Goal: Complete application form

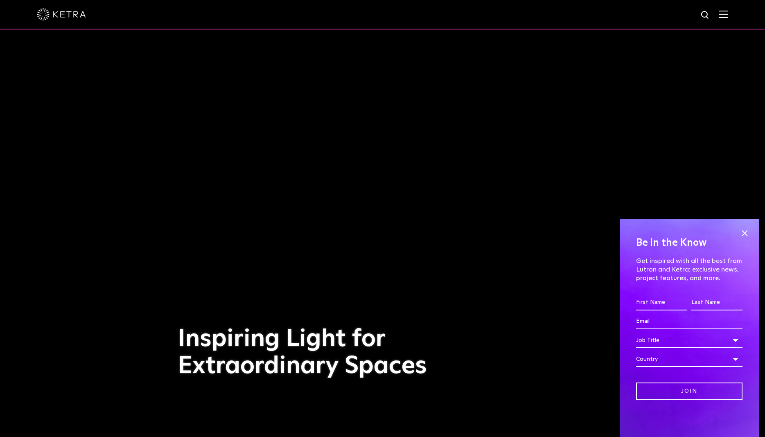
click at [643, 303] on input "First name *" at bounding box center [661, 303] width 51 height 16
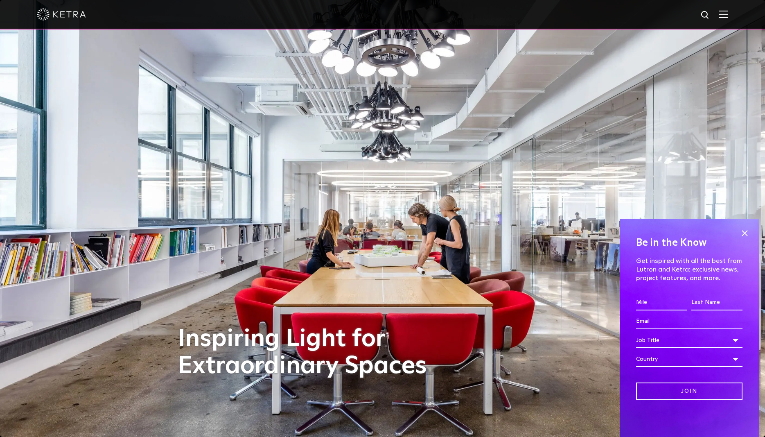
type input "Mile"
click at [696, 303] on input "Last name *" at bounding box center [716, 303] width 51 height 16
type input "[PERSON_NAME]"
click at [648, 326] on input "Email *" at bounding box center [689, 322] width 106 height 16
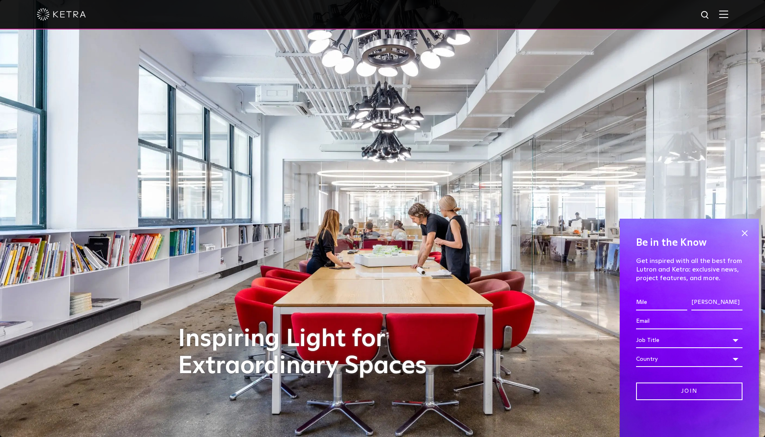
click at [648, 326] on input "Email *" at bounding box center [689, 322] width 106 height 16
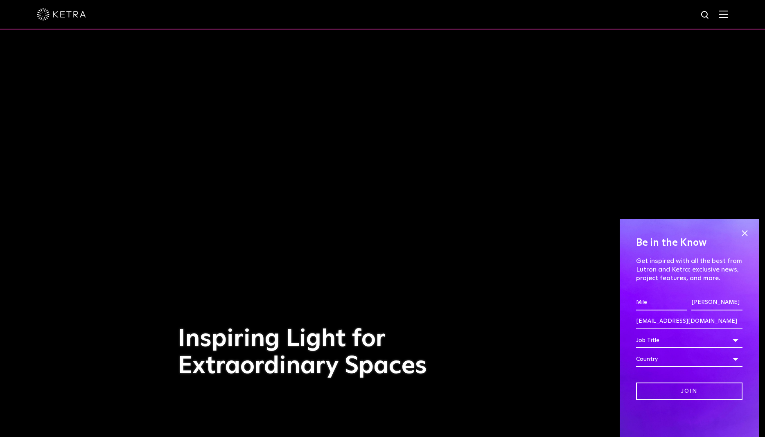
type input "[EMAIL_ADDRESS][DOMAIN_NAME]"
click at [654, 341] on div "Job Title" at bounding box center [689, 340] width 106 height 16
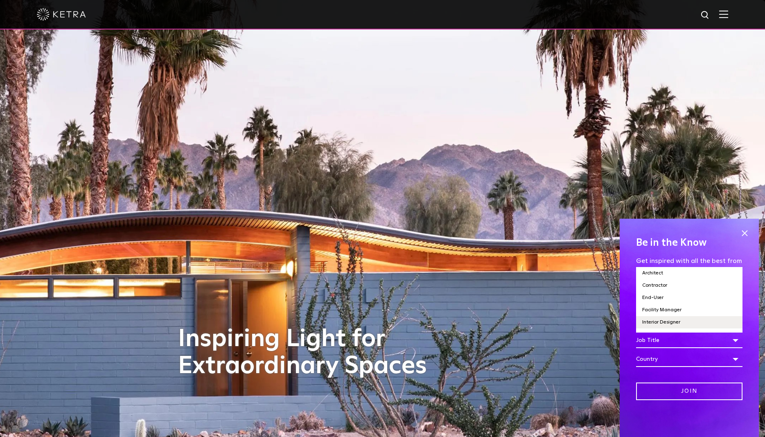
click at [679, 321] on li "Interior Designer" at bounding box center [689, 322] width 106 height 12
select select "Interior Designer"
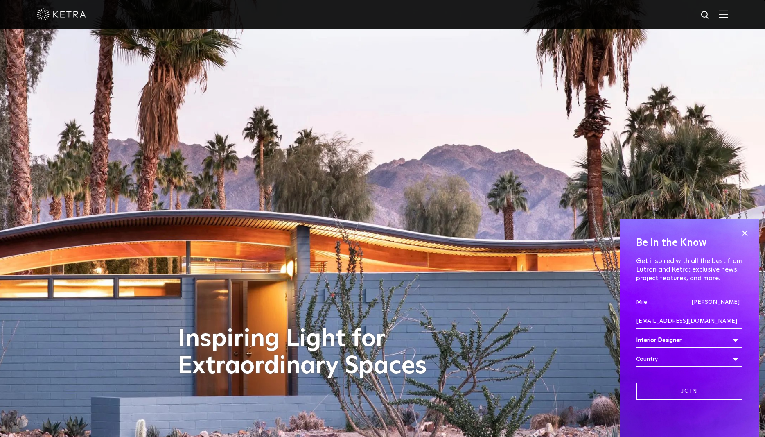
click at [659, 361] on div "Country" at bounding box center [689, 359] width 106 height 16
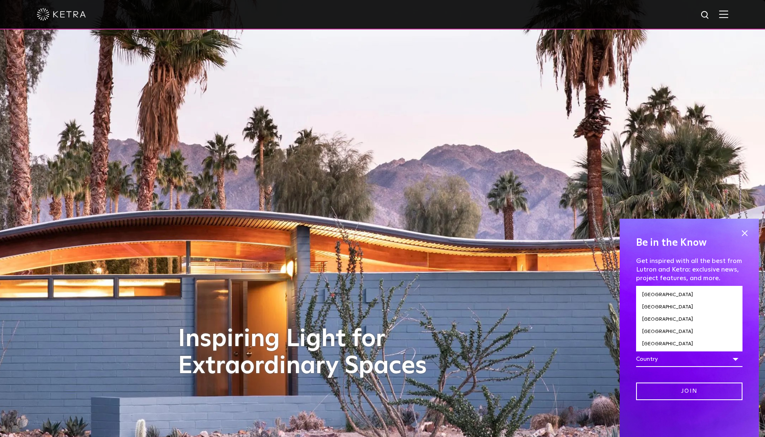
scroll to position [280, 0]
click at [679, 344] on li "[GEOGRAPHIC_DATA]" at bounding box center [689, 343] width 106 height 12
select select "[GEOGRAPHIC_DATA]"
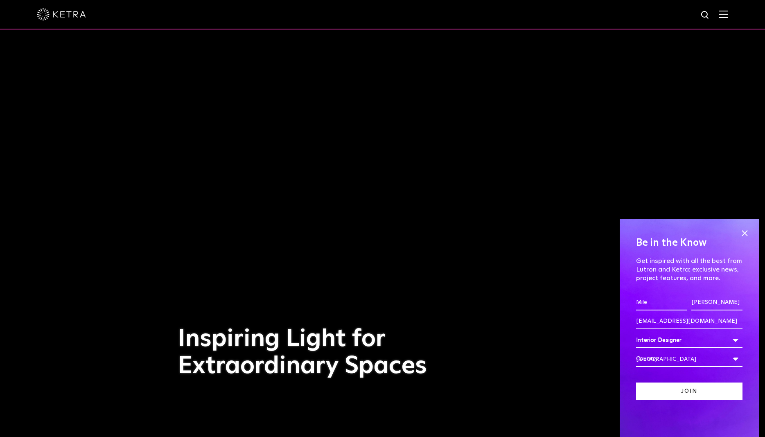
click at [693, 392] on input "Join" at bounding box center [689, 391] width 106 height 18
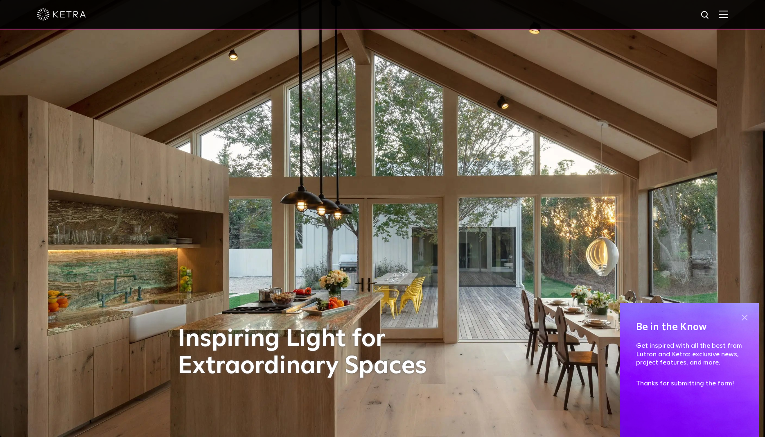
click at [742, 317] on span at bounding box center [744, 317] width 12 height 12
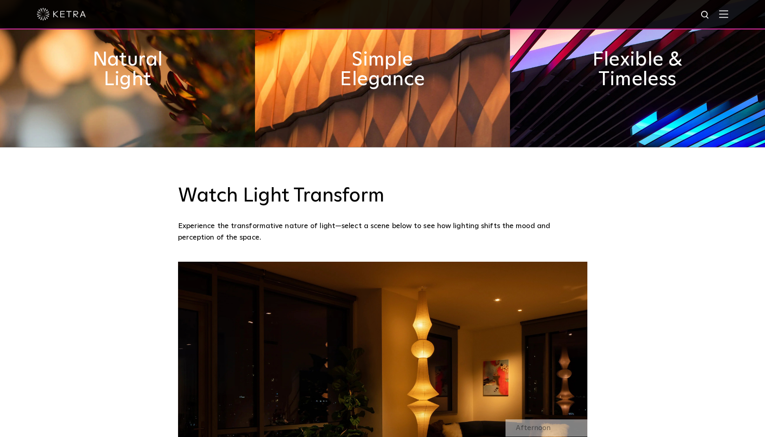
scroll to position [710, 0]
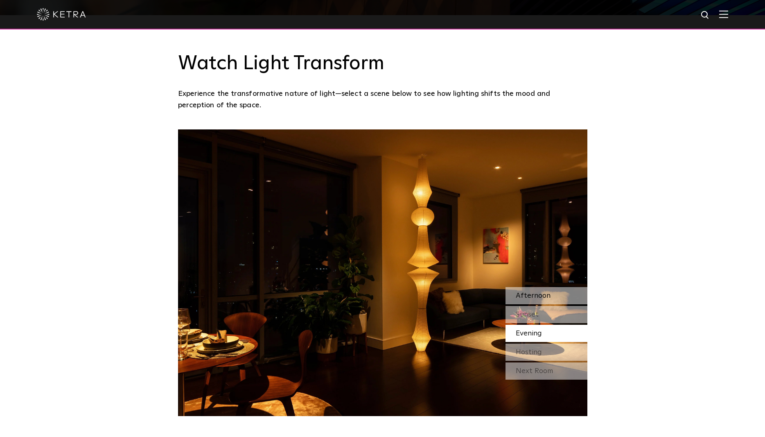
click at [543, 293] on span "Afternoon" at bounding box center [533, 295] width 35 height 7
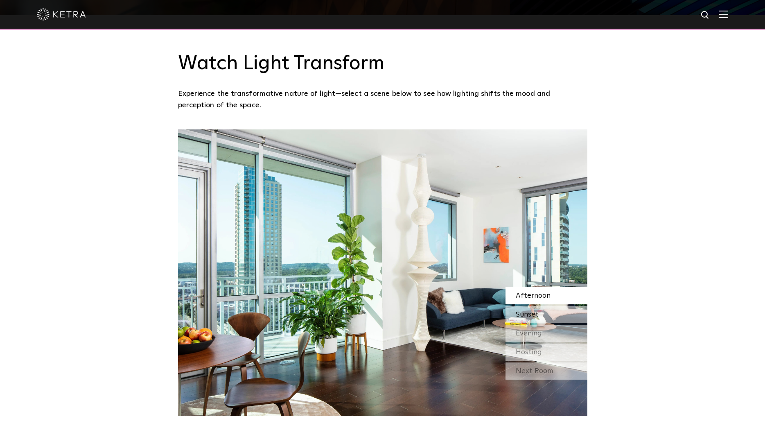
click at [538, 316] on span "Sunset" at bounding box center [527, 314] width 23 height 7
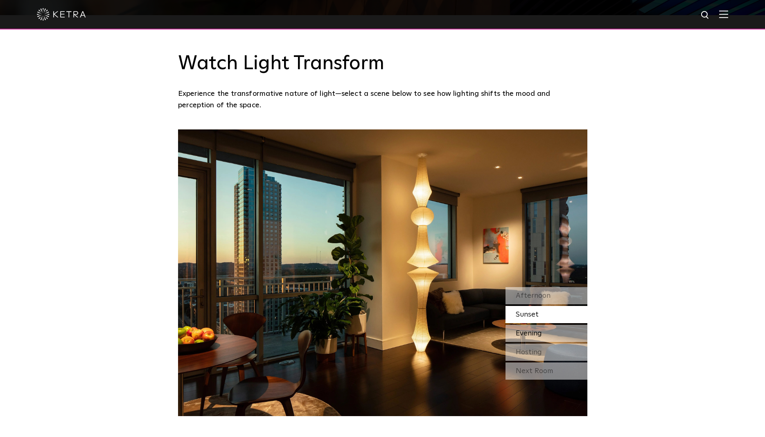
click at [536, 336] on span "Evening" at bounding box center [529, 332] width 26 height 7
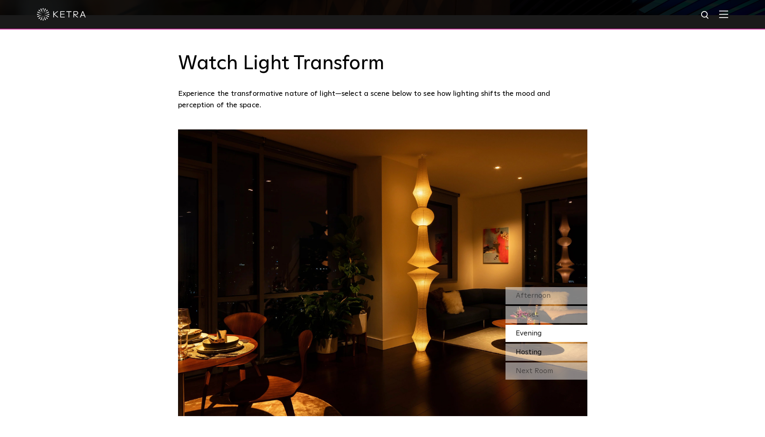
click at [541, 352] on span "Hosting" at bounding box center [529, 351] width 26 height 7
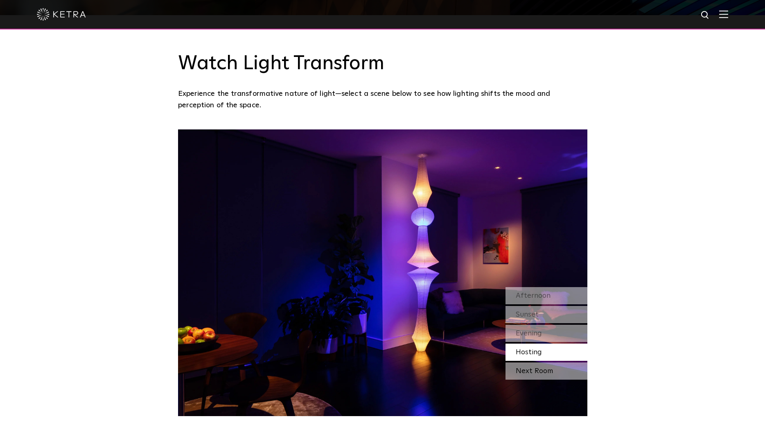
click at [541, 369] on div "Next Room" at bounding box center [547, 370] width 82 height 17
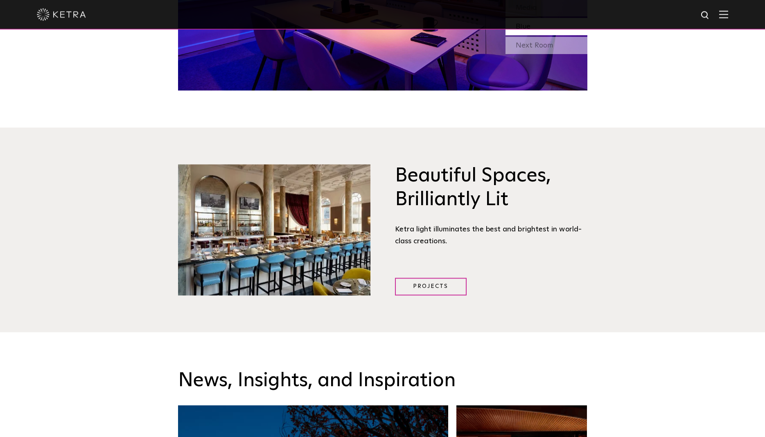
scroll to position [1044, 0]
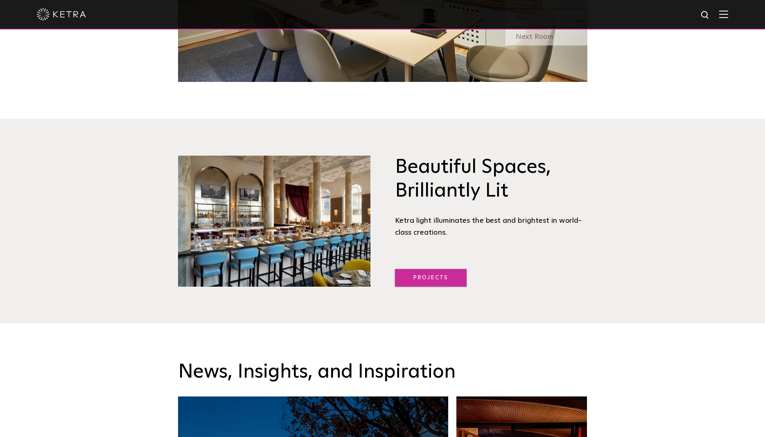
click at [427, 273] on link "Projects" at bounding box center [431, 278] width 72 height 18
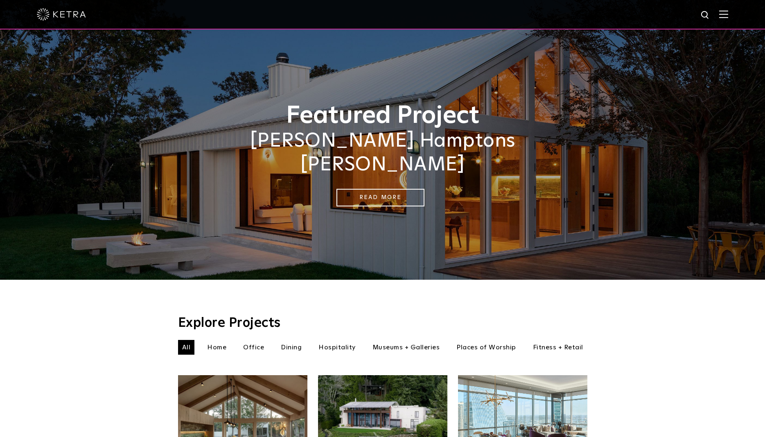
select select "Interior Designer"
select select "[GEOGRAPHIC_DATA]"
select select "Interior Designer"
select select "[GEOGRAPHIC_DATA]"
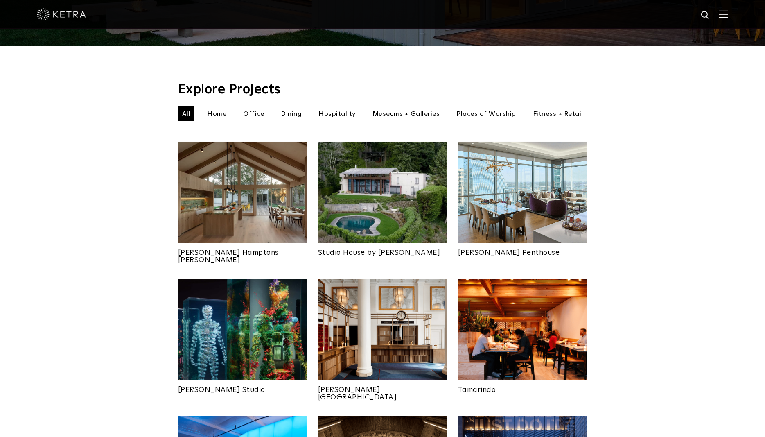
scroll to position [250, 0]
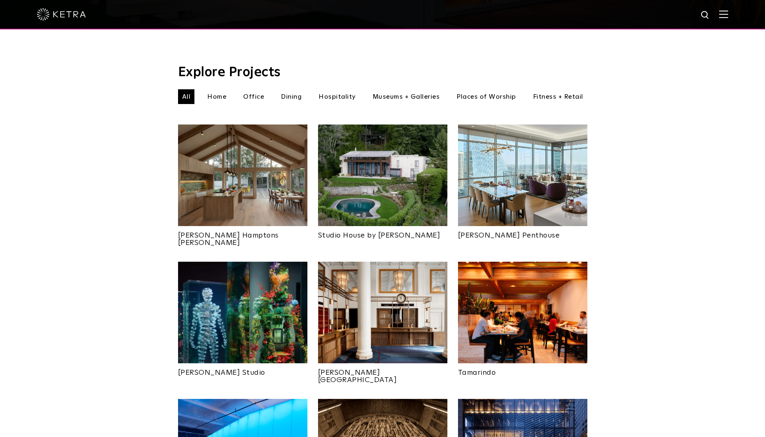
click at [261, 195] on img at bounding box center [242, 175] width 129 height 102
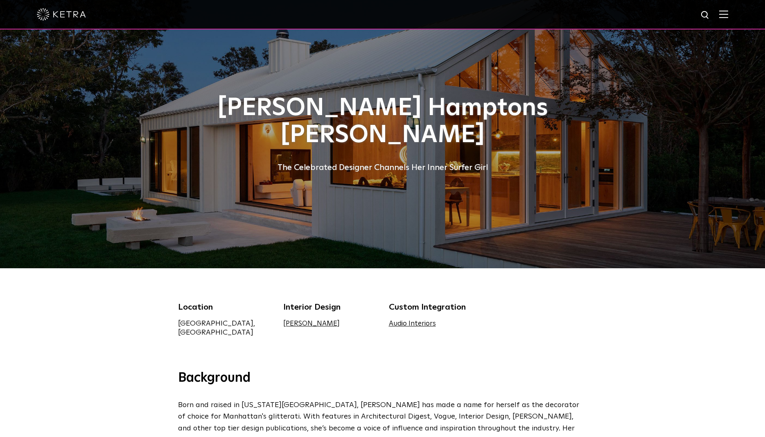
select select "Interior Designer"
select select "[GEOGRAPHIC_DATA]"
select select "Interior Designer"
select select "[GEOGRAPHIC_DATA]"
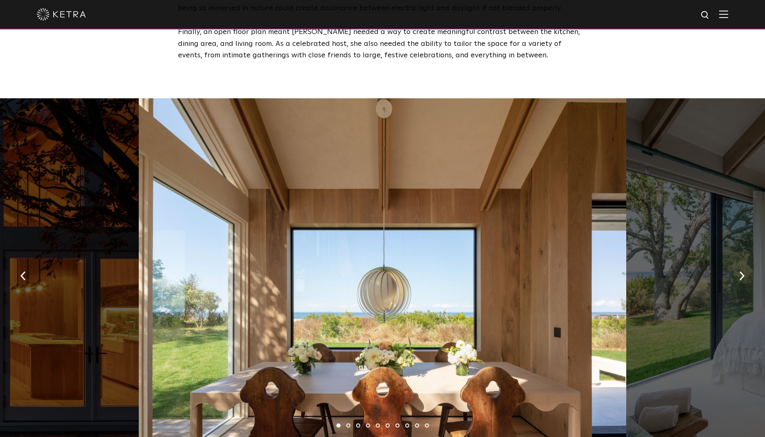
scroll to position [1169, 0]
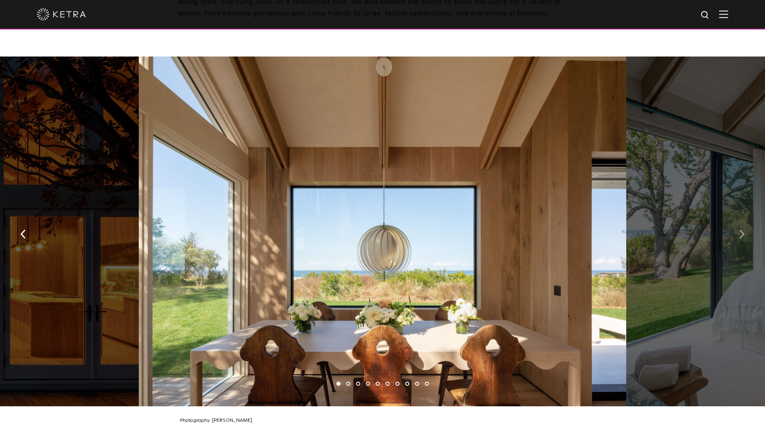
click at [742, 229] on img "button" at bounding box center [741, 233] width 5 height 9
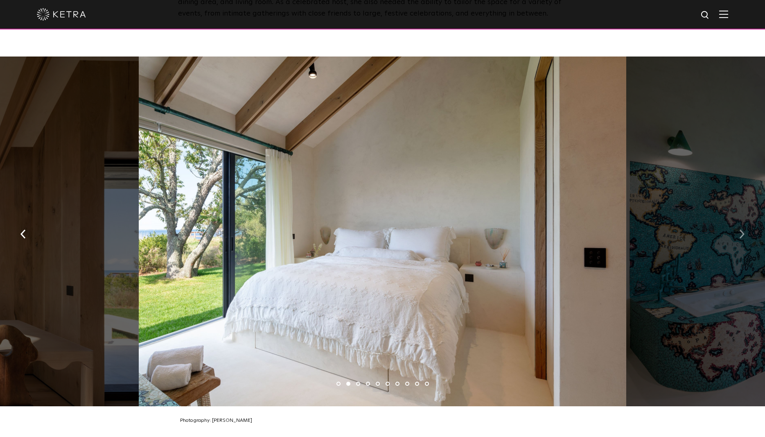
click at [742, 229] on img "button" at bounding box center [741, 233] width 5 height 9
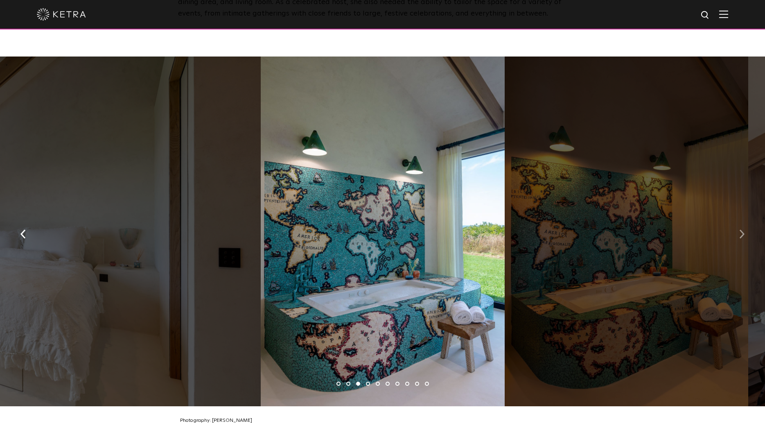
click at [742, 229] on img "button" at bounding box center [741, 233] width 5 height 9
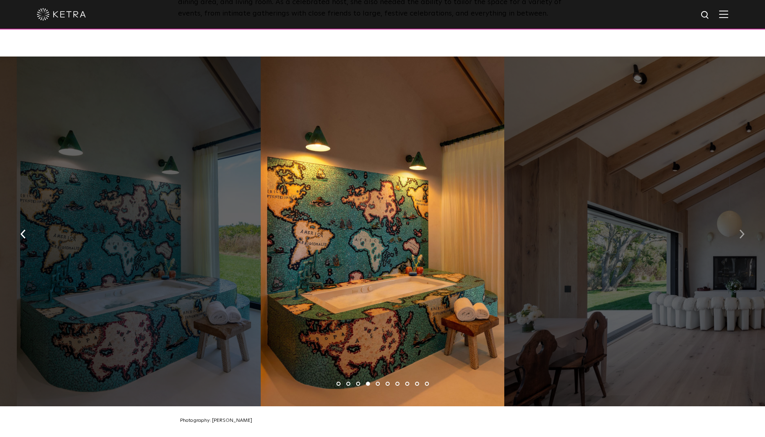
click at [742, 229] on img "button" at bounding box center [741, 233] width 5 height 9
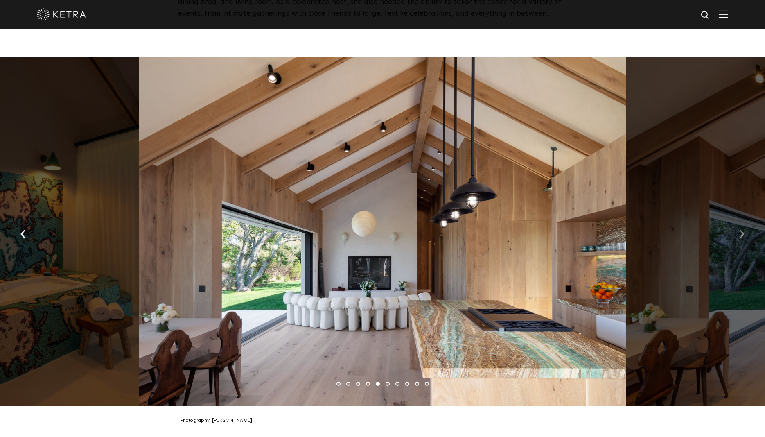
click at [742, 229] on img "button" at bounding box center [741, 233] width 5 height 9
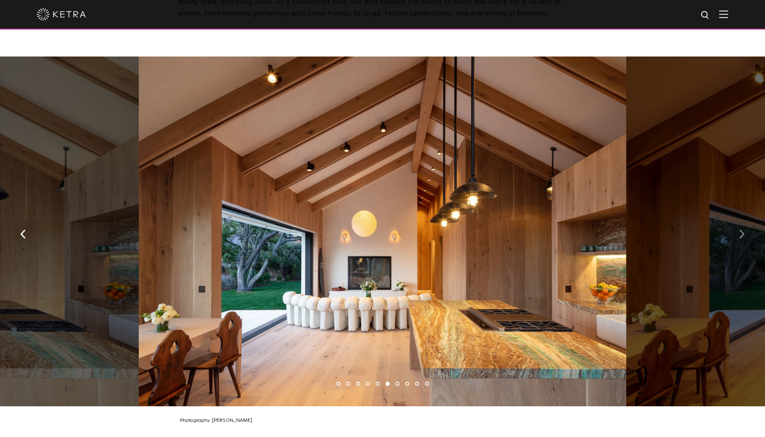
click at [742, 229] on img "button" at bounding box center [741, 233] width 5 height 9
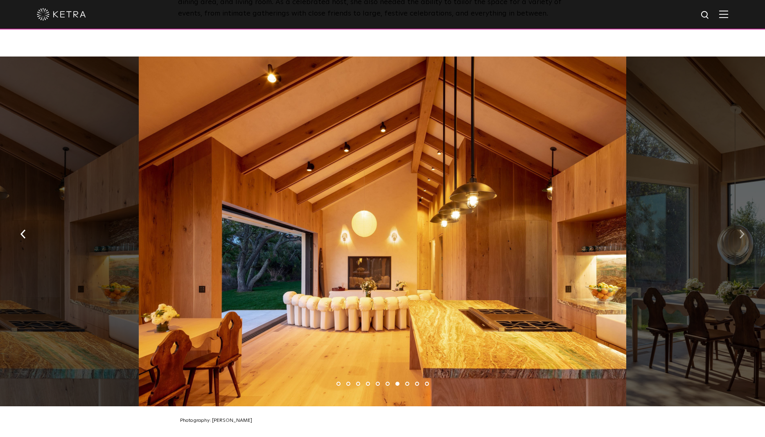
click at [742, 229] on img "button" at bounding box center [741, 233] width 5 height 9
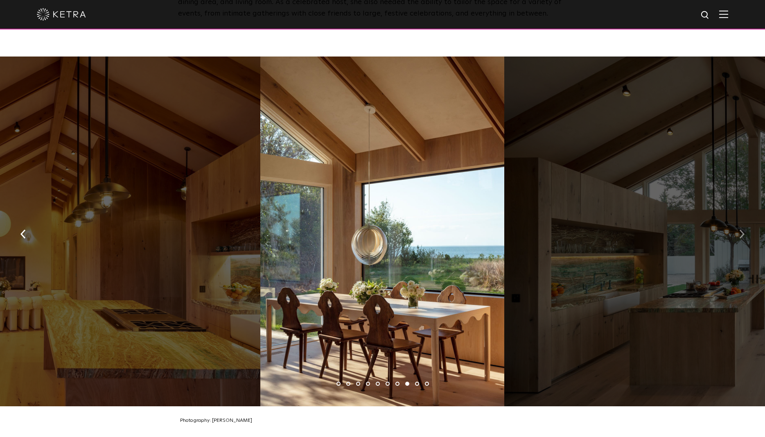
click at [742, 229] on img "button" at bounding box center [741, 233] width 5 height 9
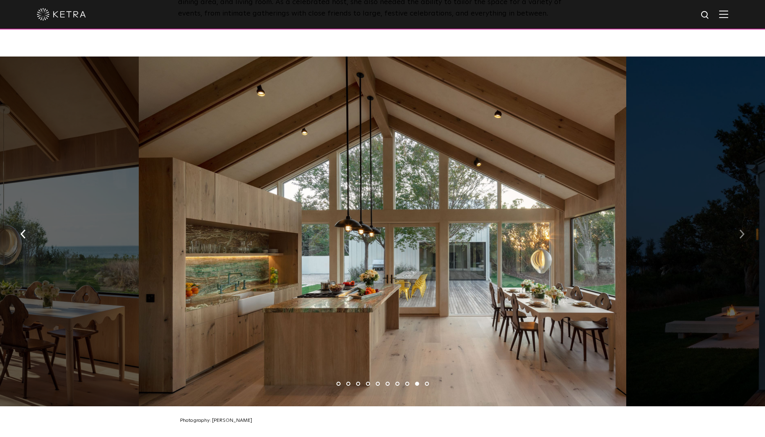
click at [742, 229] on img "button" at bounding box center [741, 233] width 5 height 9
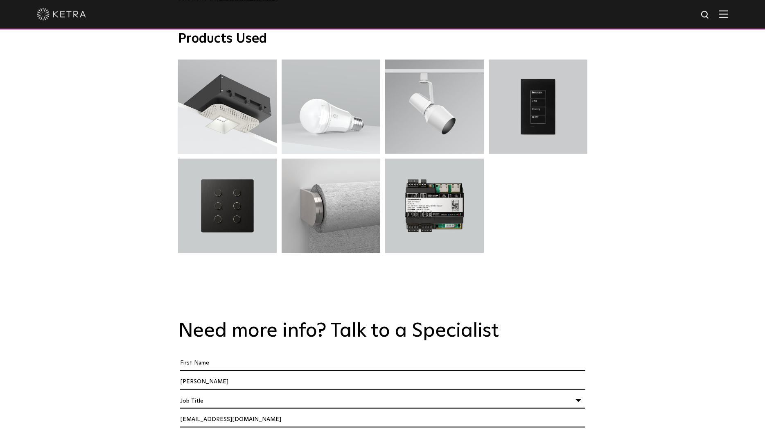
scroll to position [2797, 0]
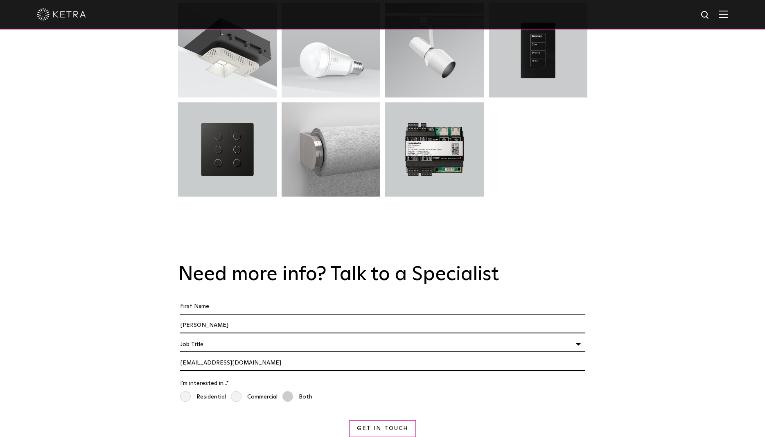
click at [288, 391] on span "Both" at bounding box center [297, 397] width 30 height 12
click at [288, 390] on input "Both" at bounding box center [285, 394] width 7 height 9
radio input "true"
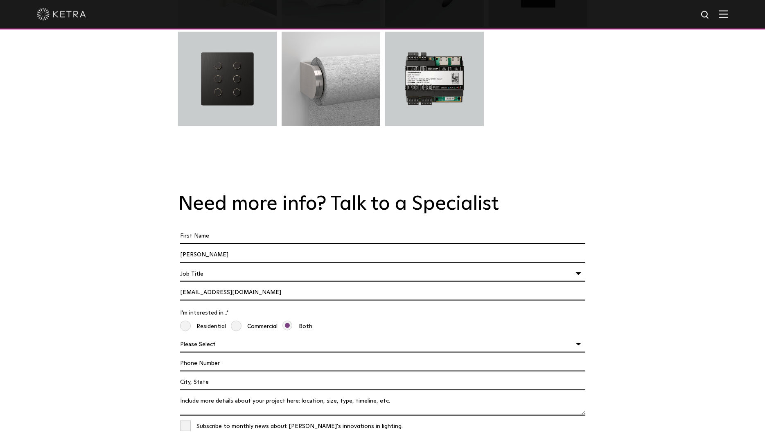
scroll to position [2881, 0]
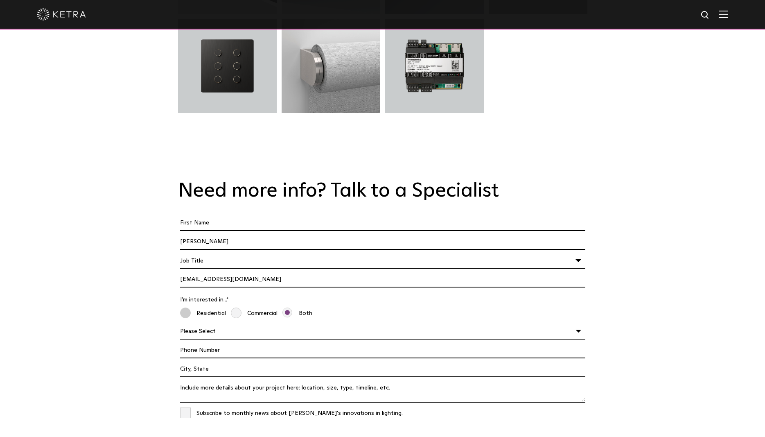
click at [187, 307] on span "Residential" at bounding box center [203, 313] width 46 height 12
click at [187, 307] on input "Residential" at bounding box center [183, 311] width 7 height 9
radio input "true"
click at [292, 307] on span "Both" at bounding box center [297, 313] width 30 height 12
click at [289, 307] on input "Both" at bounding box center [285, 311] width 7 height 9
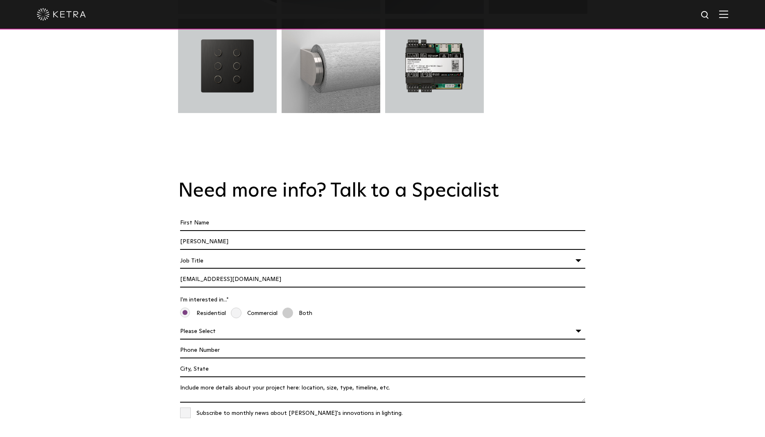
radio input "true"
click at [180, 324] on select "Please Select Planning Concept / Schematic Design Design Development Constructi…" at bounding box center [382, 332] width 405 height 16
select select "Concept / Schematic Design"
click option "Concept / Schematic Design" at bounding box center [0, 0] width 0 height 0
click at [183, 407] on span "Subscribe to monthly news about Lutron's innovations in lighting." at bounding box center [291, 413] width 223 height 12
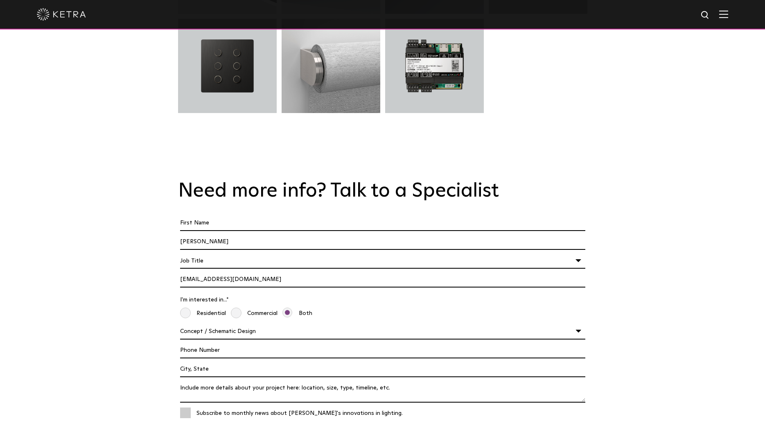
click at [183, 407] on input "Subscribe to monthly news about Lutron's innovations in lighting." at bounding box center [382, 411] width 405 height 9
checkbox input "true"
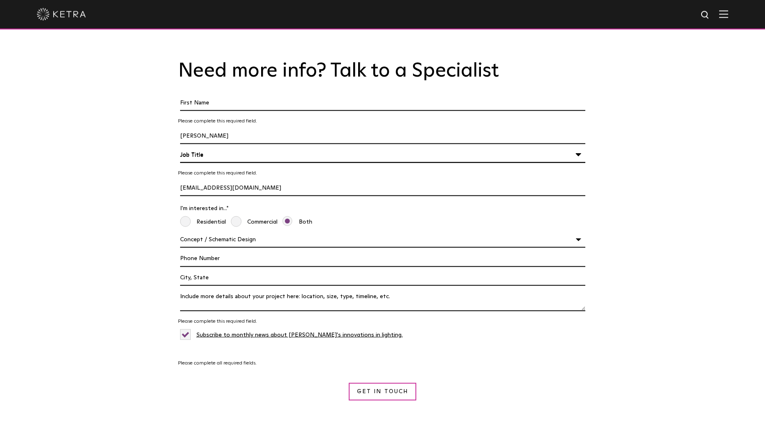
scroll to position [3006, 0]
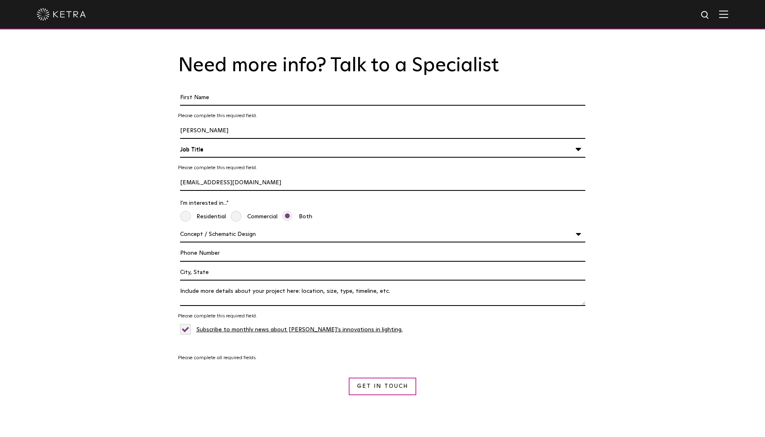
click at [199, 246] on input "Phone Number" at bounding box center [382, 254] width 405 height 16
click at [195, 265] on input "Project Location" at bounding box center [382, 273] width 405 height 16
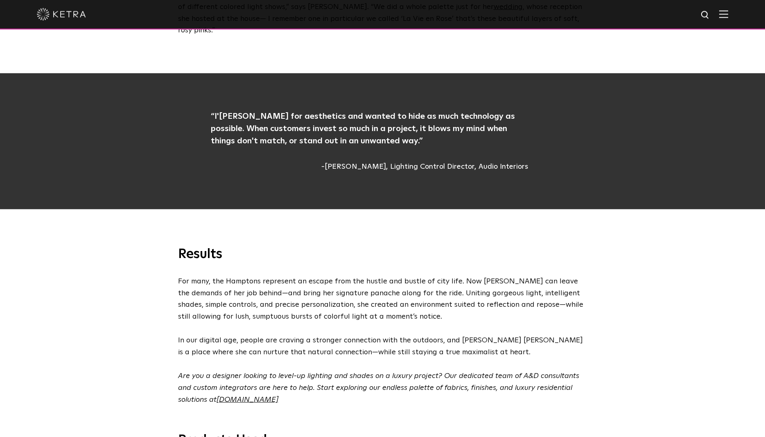
scroll to position [2338, 0]
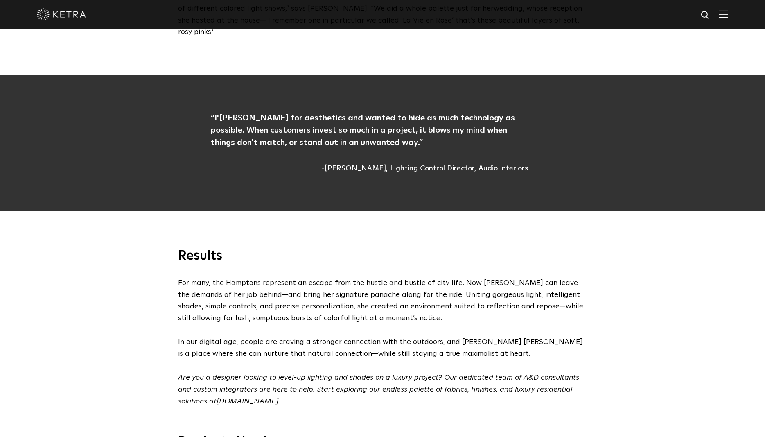
click at [246, 397] on link "luxury.lutron.com" at bounding box center [248, 400] width 62 height 7
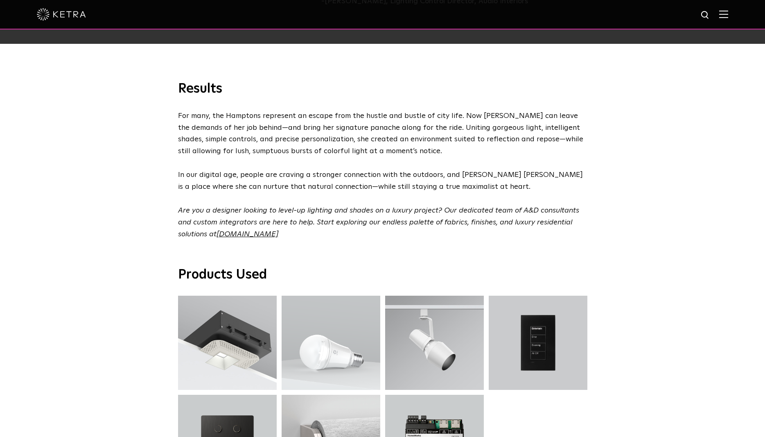
scroll to position [2630, 0]
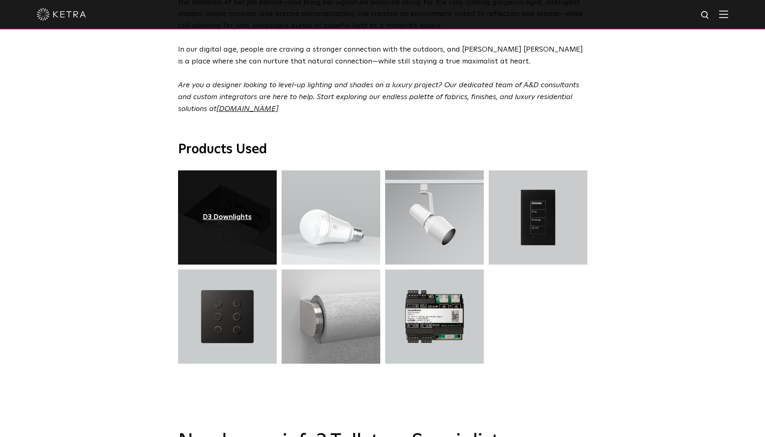
click at [235, 213] on div "D3 Downlights" at bounding box center [227, 217] width 49 height 8
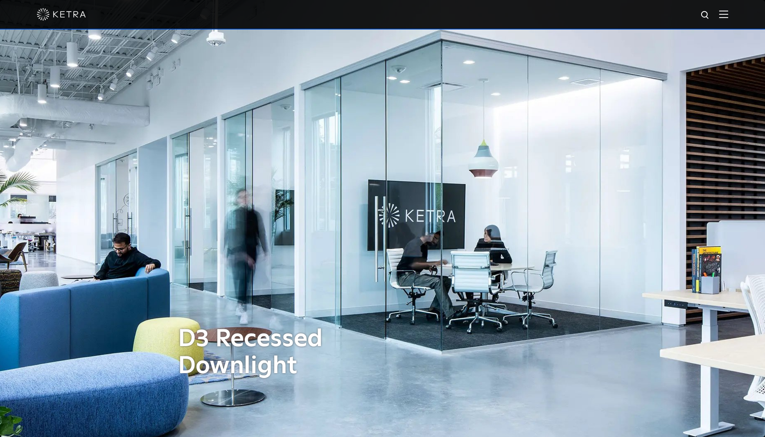
select select "Interior Designer"
select select "[GEOGRAPHIC_DATA]"
select select "Interior Designer"
select select "[GEOGRAPHIC_DATA]"
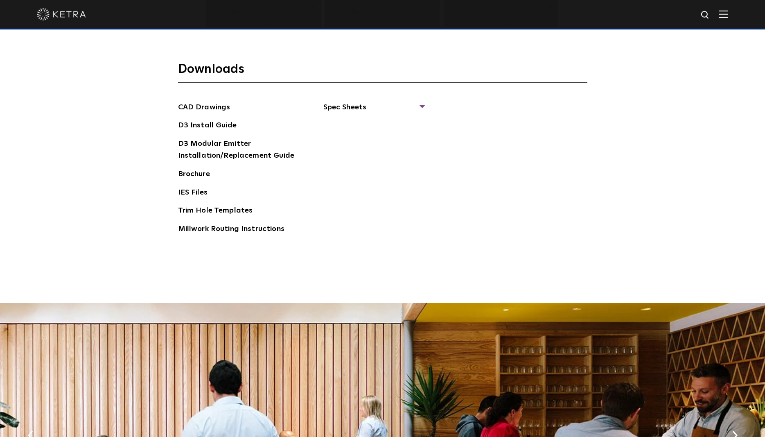
scroll to position [1378, 0]
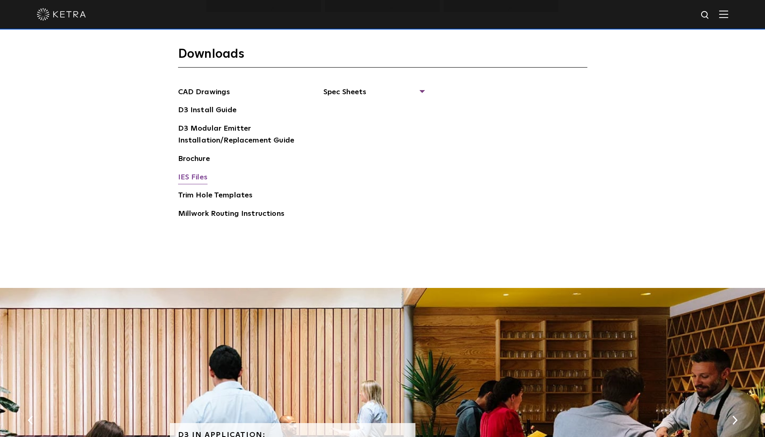
click at [198, 174] on link "IES Files" at bounding box center [192, 178] width 29 height 13
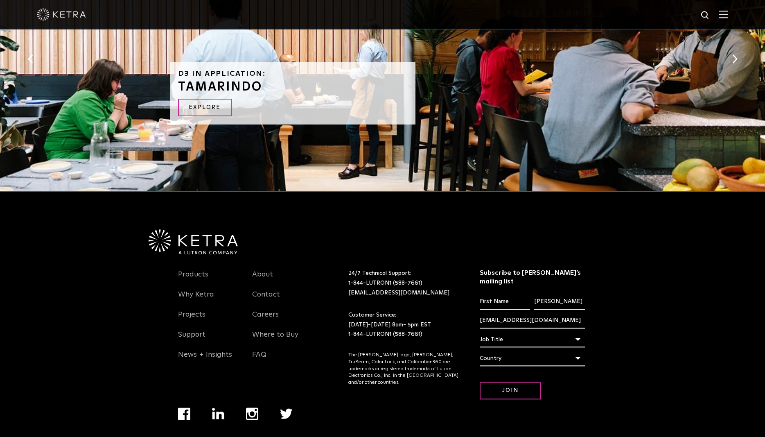
scroll to position [1753, 0]
